Goal: Transaction & Acquisition: Download file/media

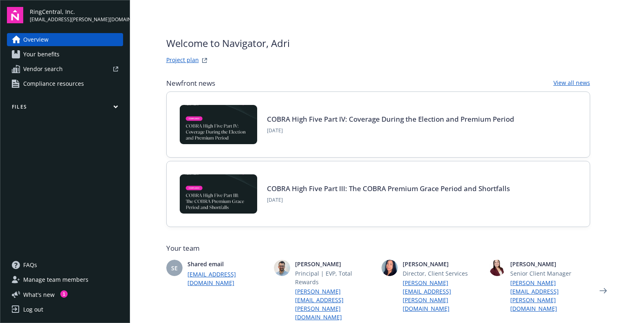
click at [56, 105] on button "Files" at bounding box center [65, 108] width 116 height 10
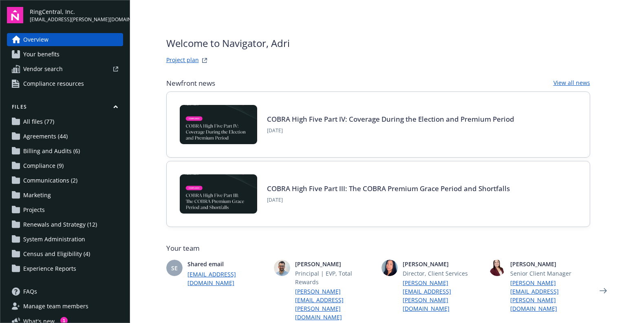
click at [52, 227] on span "Renewals and Strategy (12)" at bounding box center [60, 224] width 74 height 13
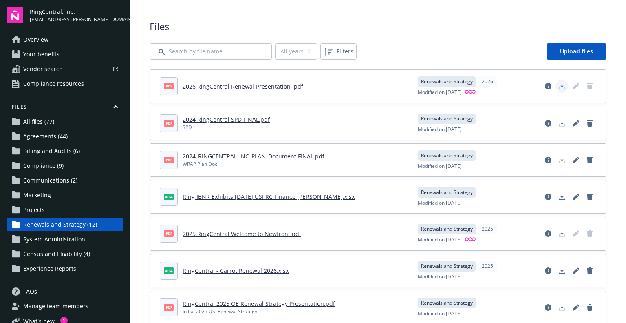
click at [559, 87] on icon "Download document" at bounding box center [562, 86] width 7 height 7
